Goal: Navigation & Orientation: Find specific page/section

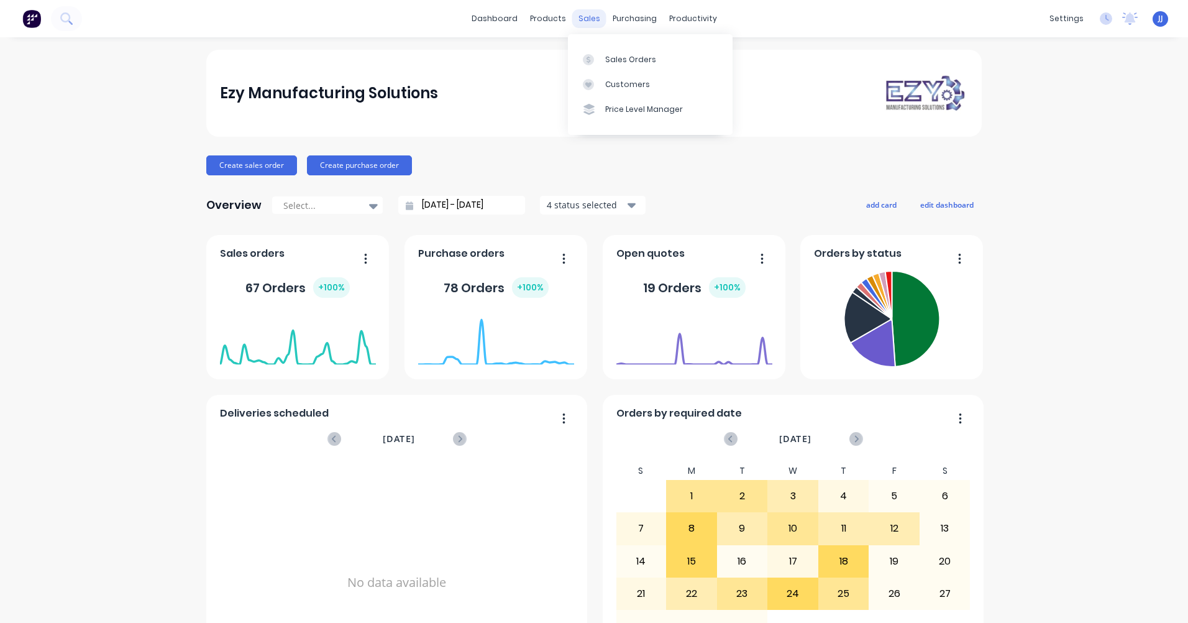
click at [587, 17] on div "sales" at bounding box center [589, 18] width 34 height 19
click at [607, 61] on div "Sales Orders" at bounding box center [630, 59] width 51 height 11
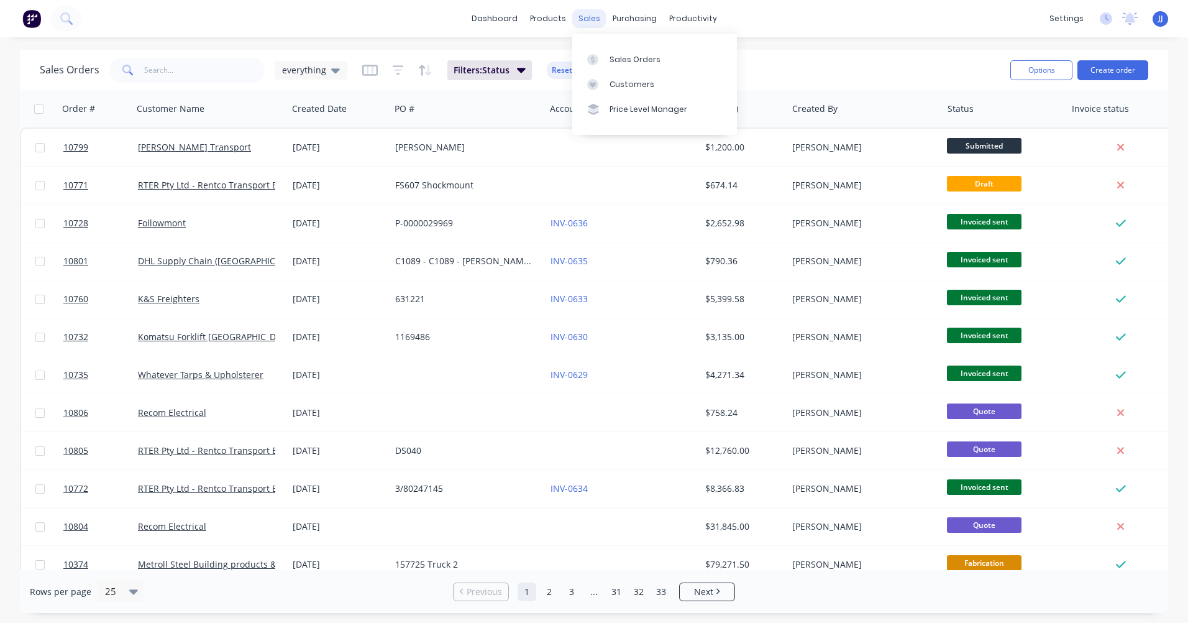
click at [588, 18] on div "sales" at bounding box center [589, 18] width 34 height 19
click at [616, 81] on div "Customers" at bounding box center [632, 84] width 45 height 11
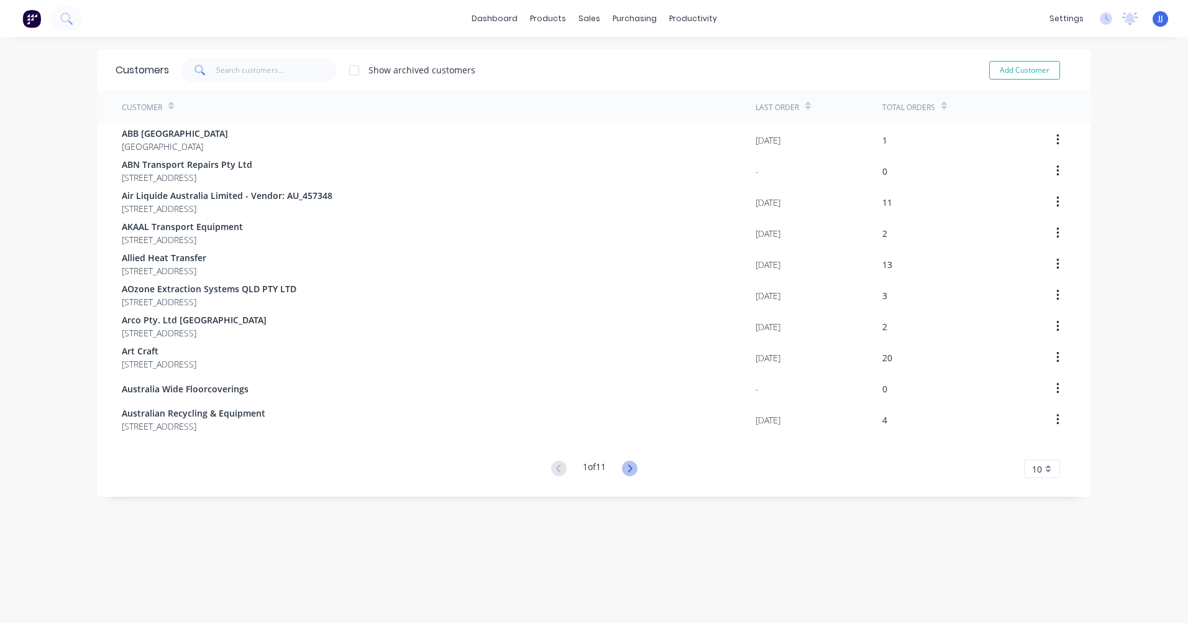
click at [622, 468] on icon at bounding box center [630, 468] width 16 height 16
